Goal: Task Accomplishment & Management: Use online tool/utility

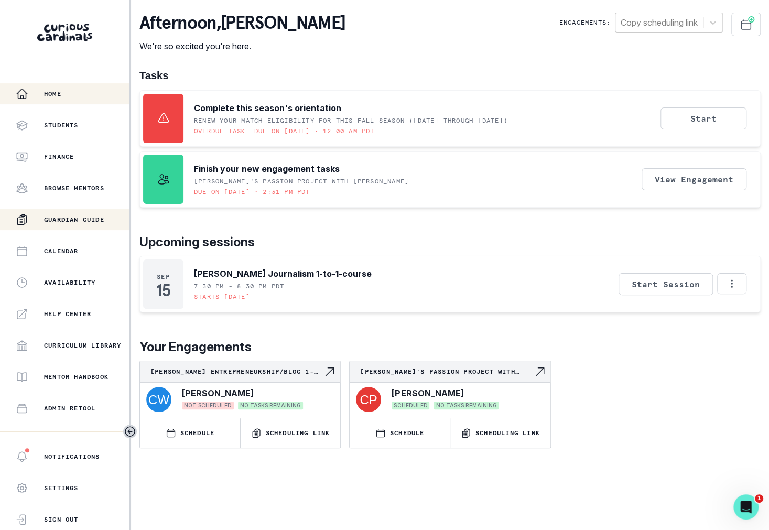
scroll to position [113, 0]
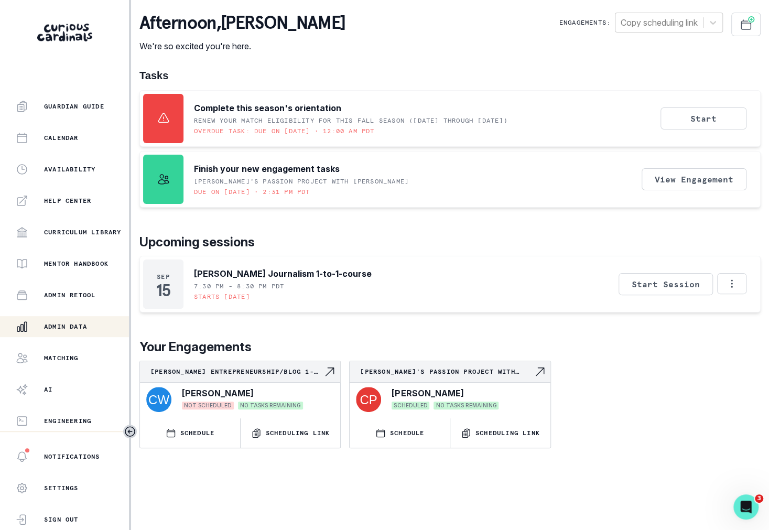
click at [87, 322] on p "Admin Data" at bounding box center [65, 326] width 43 height 8
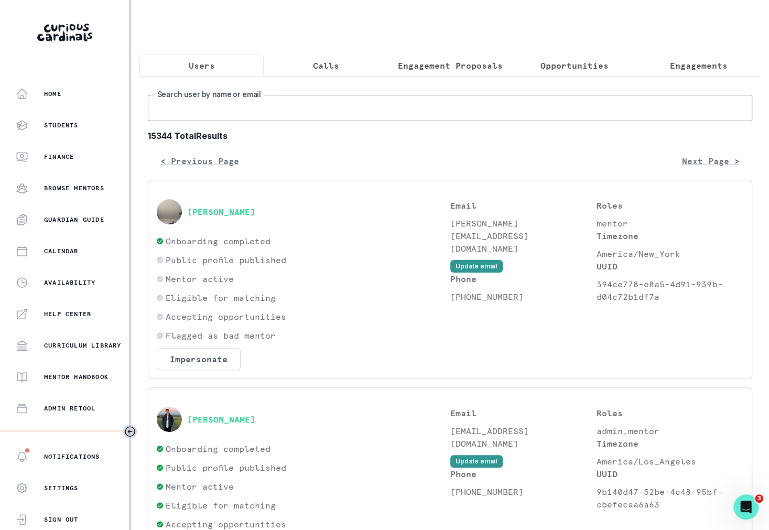
click at [286, 104] on input "Search user by name or email" at bounding box center [450, 108] width 604 height 26
type input "[PERSON_NAME]"
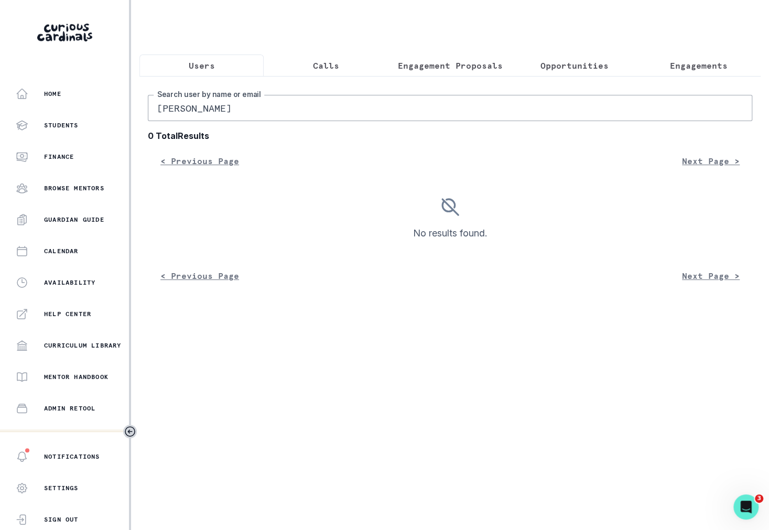
click at [168, 112] on input "[PERSON_NAME]" at bounding box center [450, 108] width 604 height 26
type input "[PERSON_NAME]"
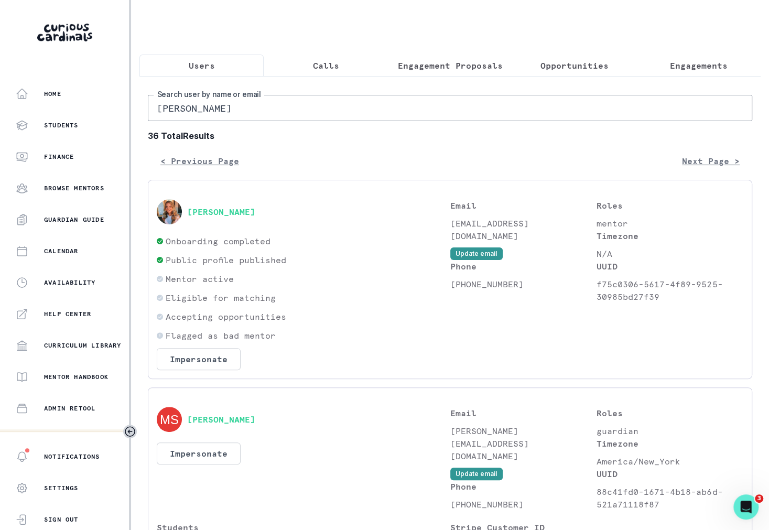
click at [172, 110] on input "[PERSON_NAME]" at bounding box center [450, 108] width 604 height 26
type input "[PERSON_NAME]"
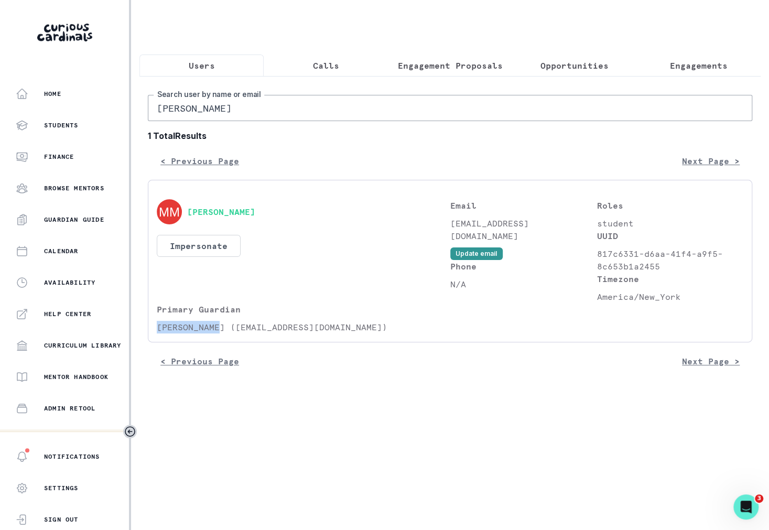
drag, startPoint x: 156, startPoint y: 328, endPoint x: 220, endPoint y: 326, distance: 64.0
click at [221, 327] on p "[PERSON_NAME] ([EMAIL_ADDRESS][DOMAIN_NAME])" at bounding box center [304, 327] width 294 height 13
copy p "[PERSON_NAME]"
click at [205, 111] on input "[PERSON_NAME]" at bounding box center [450, 108] width 604 height 26
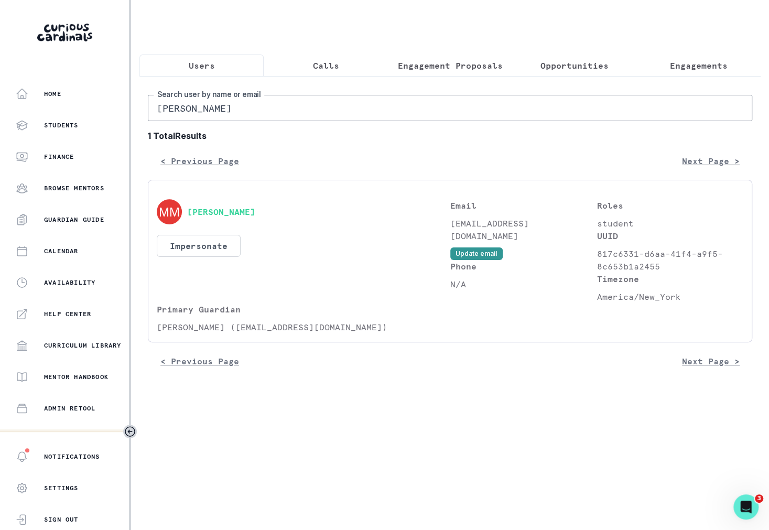
click at [205, 111] on input "[PERSON_NAME]" at bounding box center [450, 108] width 604 height 26
paste input "[PERSON_NAME]"
type input "[PERSON_NAME]"
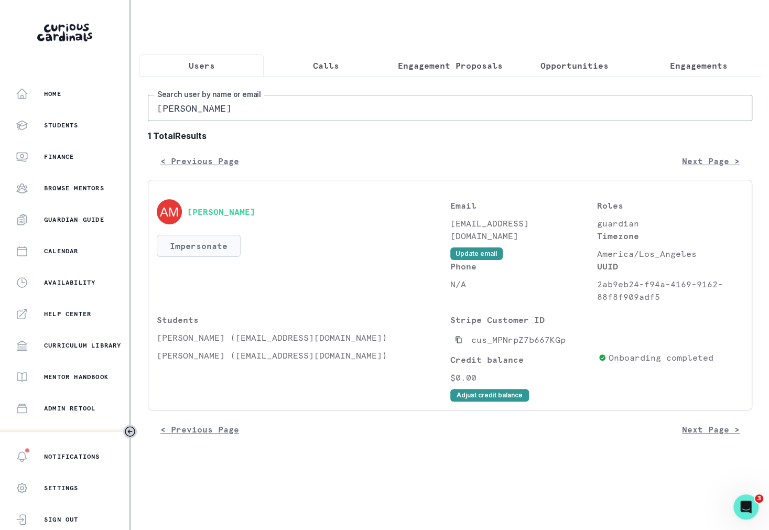
click at [215, 241] on button "Impersonate" at bounding box center [199, 246] width 84 height 22
click at [200, 113] on input "[PERSON_NAME]" at bounding box center [450, 108] width 604 height 26
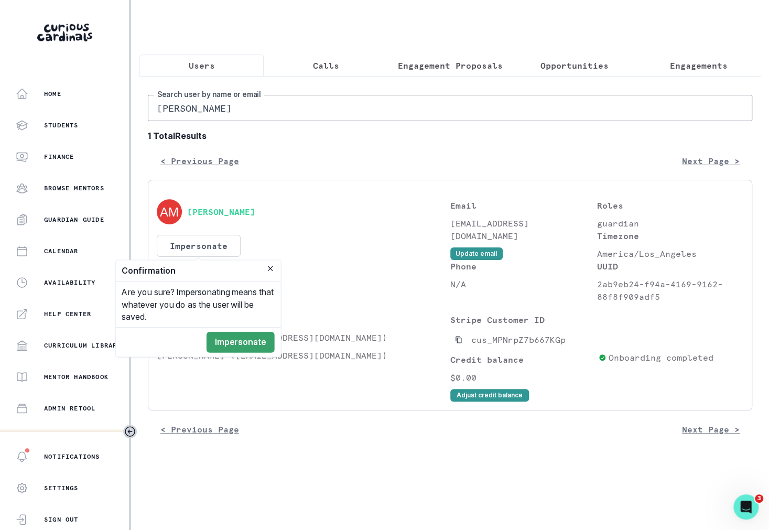
click at [200, 113] on input "[PERSON_NAME]" at bounding box center [450, 108] width 604 height 26
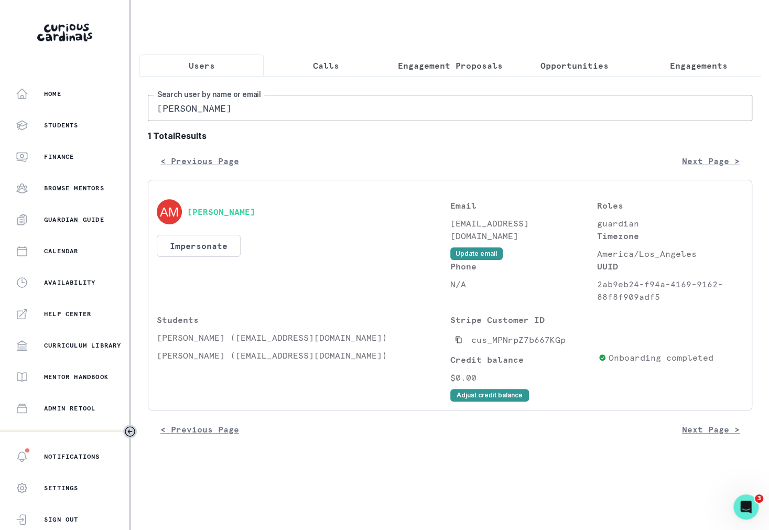
click at [200, 113] on input "[PERSON_NAME]" at bounding box center [450, 108] width 604 height 26
type input "[PERSON_NAME]"
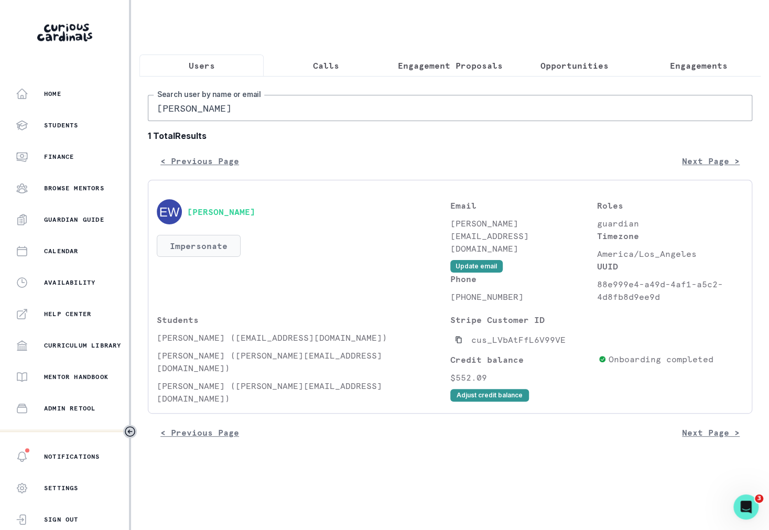
click at [197, 240] on button "Impersonate" at bounding box center [199, 246] width 84 height 22
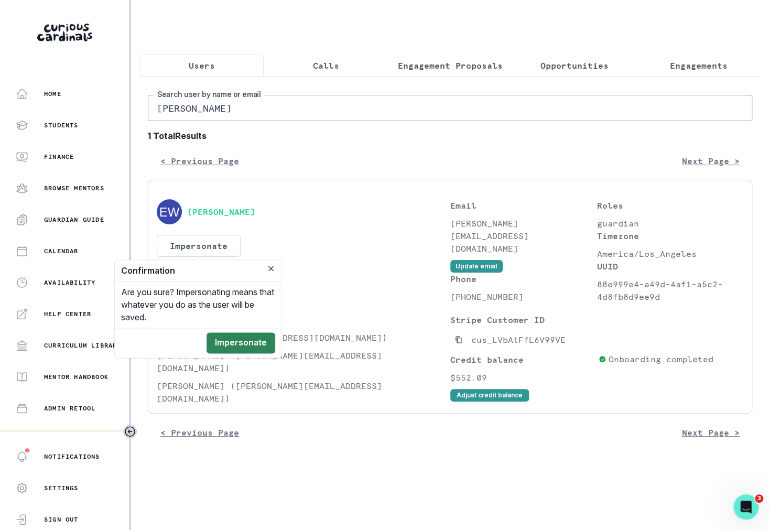
click at [224, 340] on button "Impersonate" at bounding box center [241, 342] width 69 height 21
